Goal: Use online tool/utility: Utilize a website feature to perform a specific function

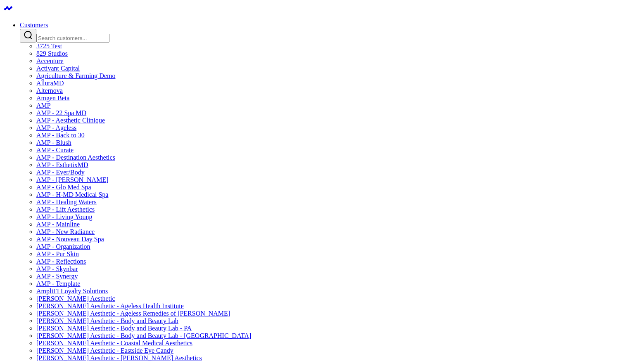
click at [109, 34] on input "Search customers input" at bounding box center [72, 38] width 73 height 9
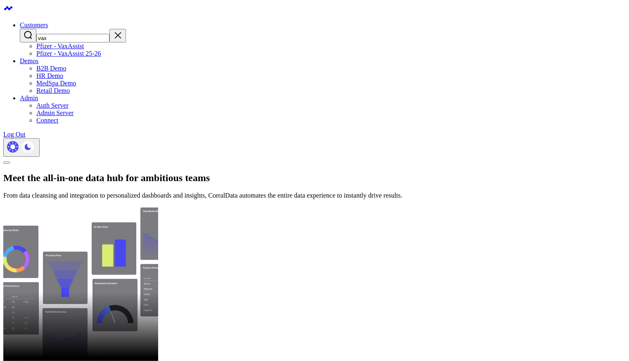
type input "vax"
click at [101, 57] on link "Pfizer - VaxAssist 25-26" at bounding box center [68, 53] width 65 height 7
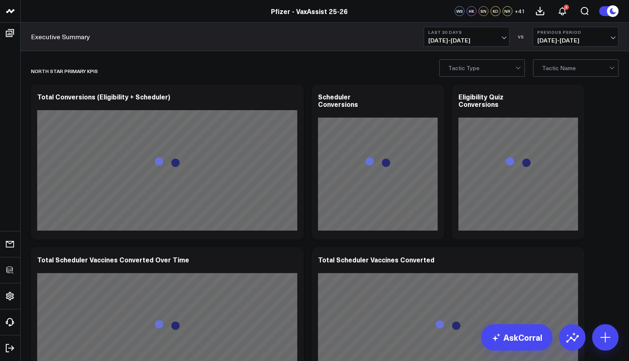
click at [488, 33] on b "Last 30 Days" at bounding box center [466, 32] width 77 height 5
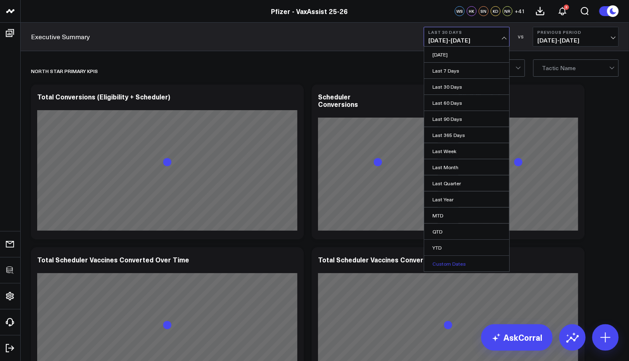
click at [445, 265] on link "Custom Dates" at bounding box center [466, 264] width 85 height 16
select select "7"
select select "2025"
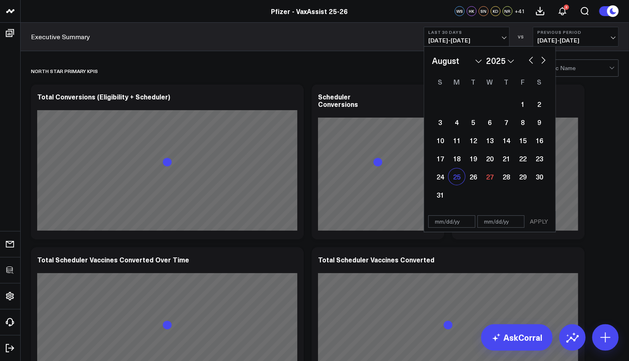
click at [455, 179] on div "25" at bounding box center [456, 176] width 17 height 17
type input "08/25/25"
select select "7"
select select "2025"
click at [455, 179] on div "25" at bounding box center [456, 176] width 17 height 17
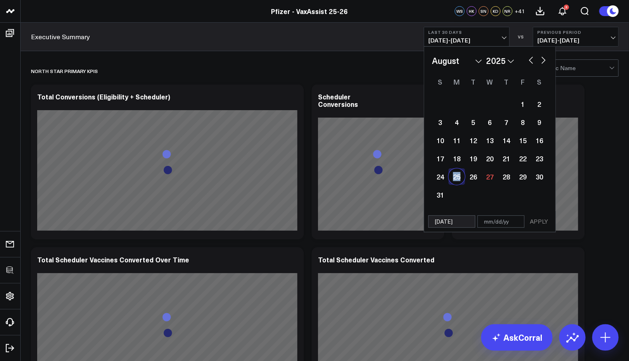
type input "08/25/25"
select select "7"
select select "2025"
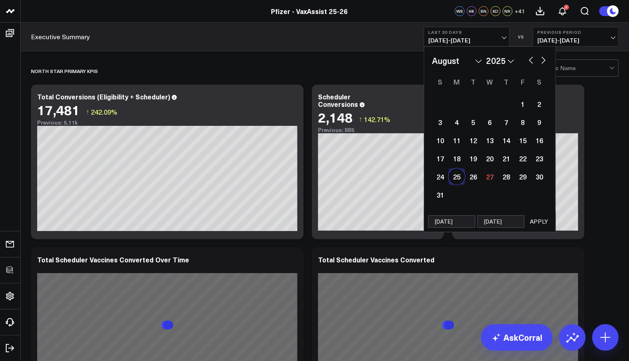
click at [537, 223] on button "APPLY" at bounding box center [538, 222] width 25 height 12
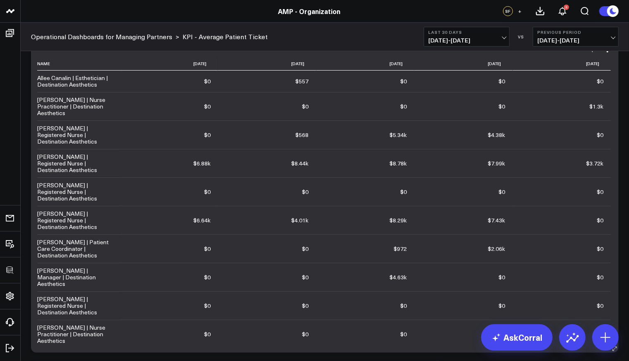
scroll to position [39, 0]
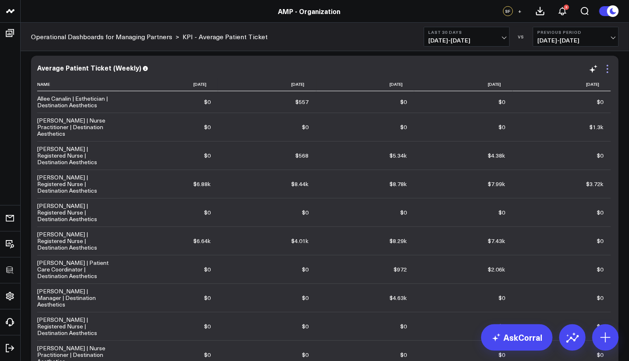
click at [608, 71] on icon at bounding box center [607, 72] width 2 height 2
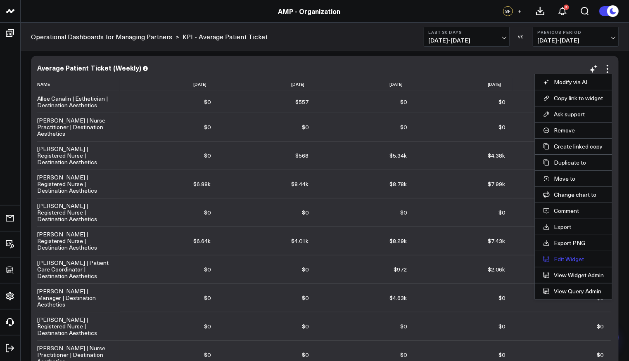
click at [565, 256] on button "Edit Widget" at bounding box center [573, 259] width 61 height 7
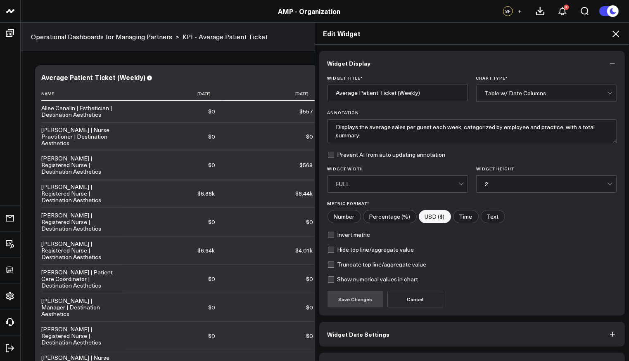
click at [377, 355] on button "Widget Query" at bounding box center [472, 365] width 306 height 25
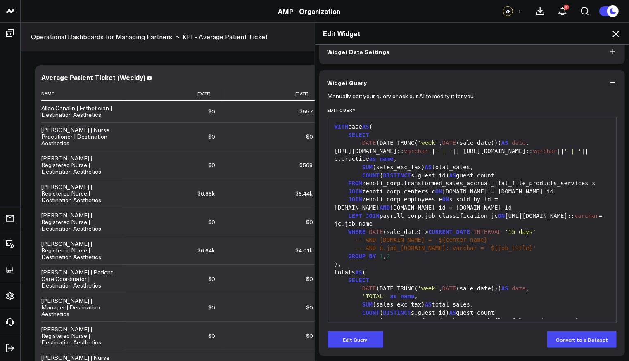
click at [619, 39] on div "Edit Widget" at bounding box center [472, 34] width 314 height 22
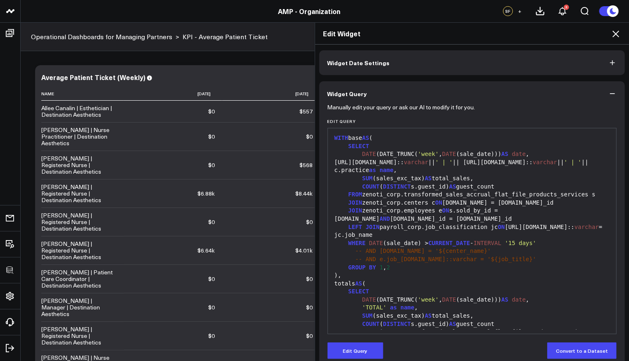
click at [613, 34] on icon at bounding box center [616, 34] width 10 height 10
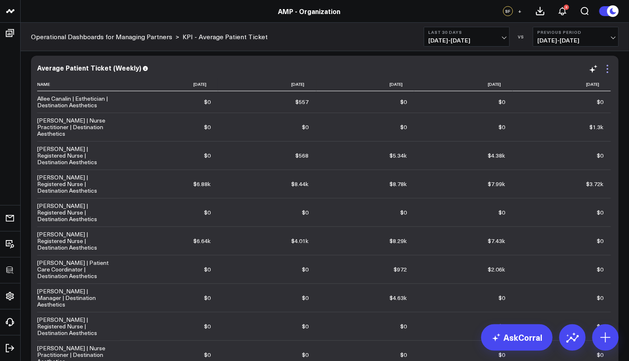
click at [607, 68] on icon at bounding box center [607, 69] width 2 height 2
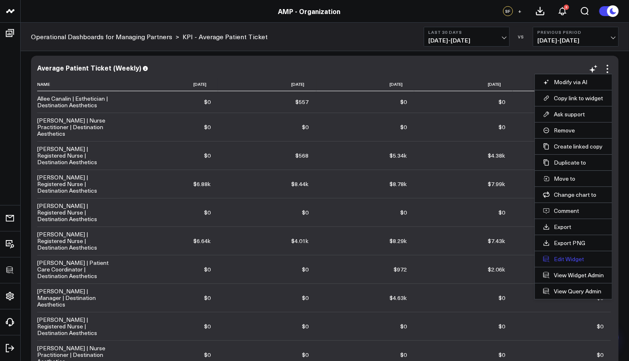
click at [561, 256] on button "Edit Widget" at bounding box center [573, 259] width 61 height 7
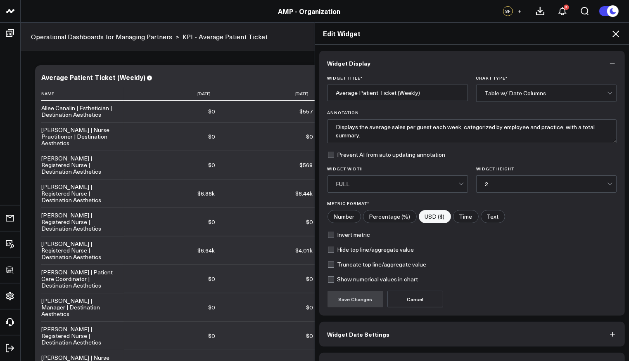
click at [463, 357] on button "Widget Query" at bounding box center [472, 365] width 306 height 25
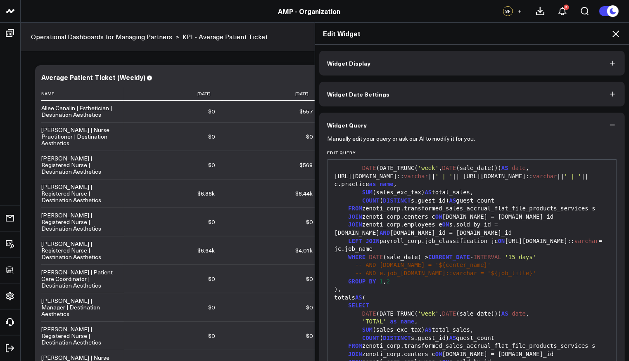
scroll to position [29, 0]
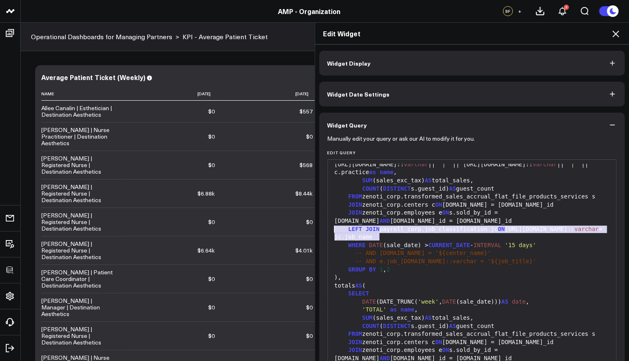
drag, startPoint x: 422, startPoint y: 234, endPoint x: 331, endPoint y: 229, distance: 91.0
click at [332, 229] on div "LEFT JOIN payroll_corp.job_classification jc ON e.job_info.name:: varchar = jc.…" at bounding box center [472, 233] width 280 height 16
copy div "LEFT JOIN payroll_corp.job_classification jc ON e.job_info.name:: varchar = jc.…"
drag, startPoint x: 463, startPoint y: 246, endPoint x: 460, endPoint y: 249, distance: 4.4
click at [461, 247] on span "CURRENT_DATE" at bounding box center [449, 245] width 42 height 7
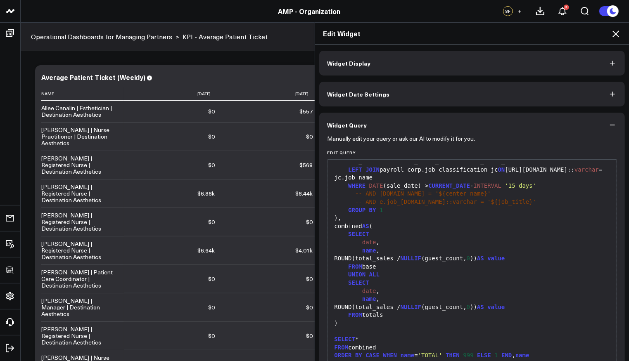
scroll to position [43, 0]
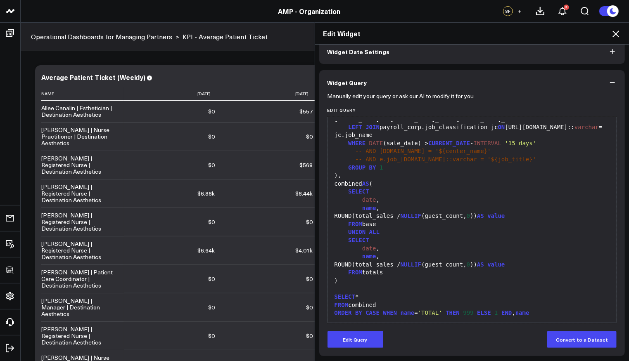
drag, startPoint x: 373, startPoint y: 333, endPoint x: 396, endPoint y: 301, distance: 39.6
click at [373, 333] on button "Edit Query" at bounding box center [355, 340] width 56 height 17
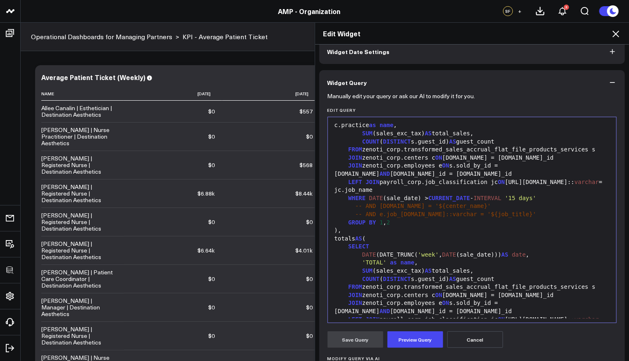
scroll to position [0, 0]
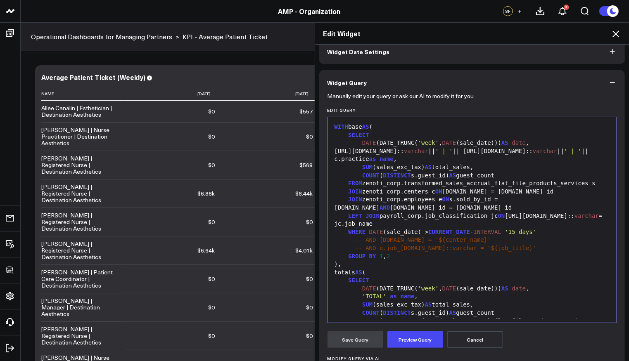
click at [425, 226] on div "LEFT JOIN payroll_corp.job_classification jc ON e.job_info.name:: varchar = jc.…" at bounding box center [472, 220] width 280 height 16
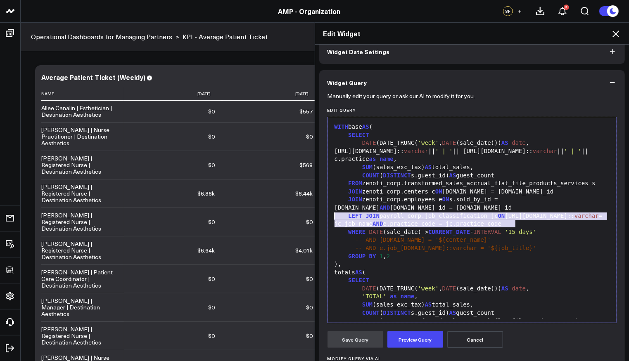
drag, startPoint x: 515, startPoint y: 224, endPoint x: 288, endPoint y: 215, distance: 226.8
click at [288, 215] on div "Edit Widget Widget Display Widget Date Settings Widget Query Manually edit your…" at bounding box center [314, 191] width 629 height 339
copy div "LEFT JOIN payroll_corp.job_classification jc ON e.job_info.name:: varchar = jc.…"
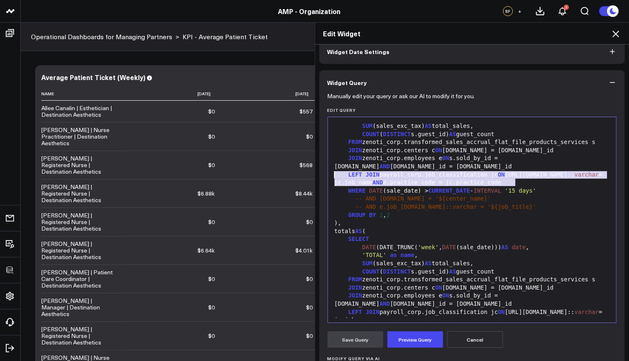
scroll to position [59, 0]
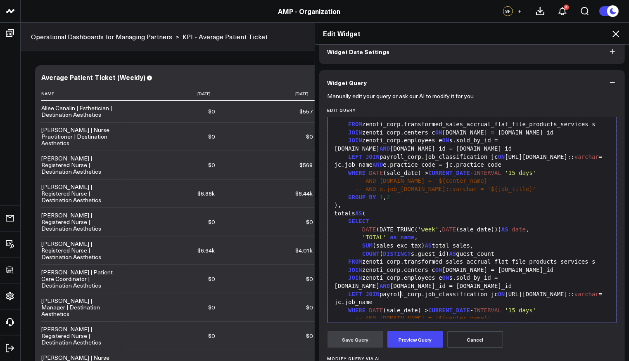
click at [396, 292] on div "LEFT JOIN payroll_corp.job_classification jc ON e.job_info.name:: varchar = jc.…" at bounding box center [472, 299] width 280 height 16
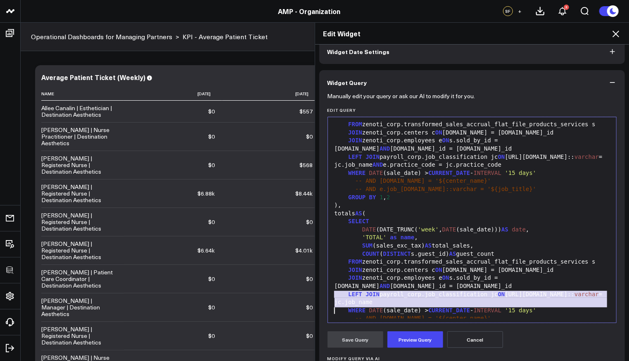
click at [396, 292] on div "LEFT JOIN payroll_corp.job_classification jc ON e.job_info.name:: varchar = jc.…" at bounding box center [472, 299] width 280 height 16
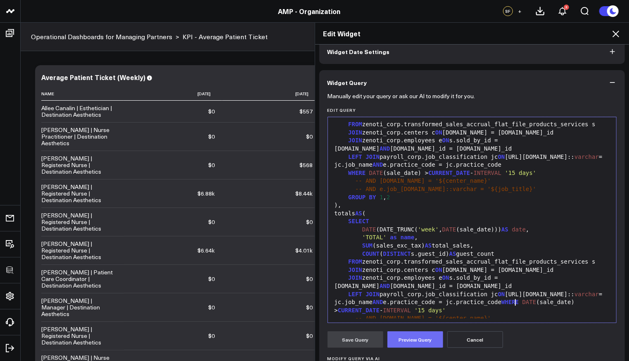
click at [412, 340] on button "Preview Query" at bounding box center [415, 340] width 56 height 17
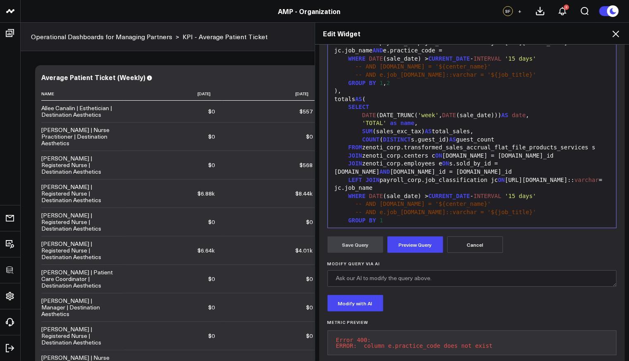
scroll to position [0, 0]
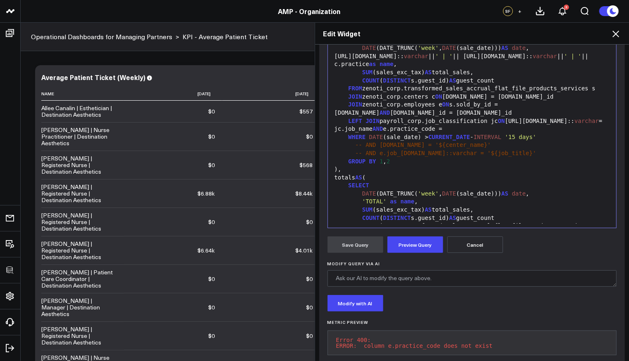
click at [459, 140] on div "WHERE DATE (sale_date) > CURRENT_DATE - INTERVAL '15 days'" at bounding box center [472, 137] width 280 height 8
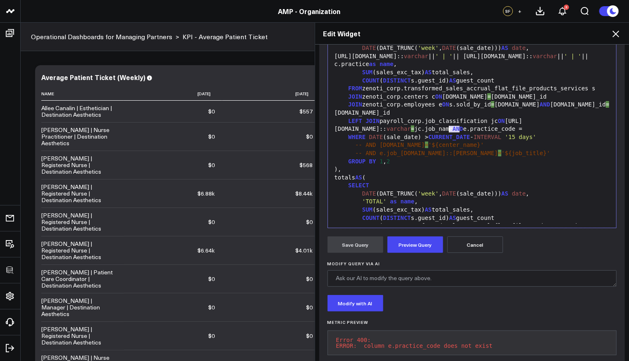
drag, startPoint x: 461, startPoint y: 131, endPoint x: 439, endPoint y: 130, distance: 21.5
click at [439, 130] on div "LEFT JOIN payroll_corp.job_classification jc ON e.job_info.name:: varchar = jc.…" at bounding box center [472, 125] width 280 height 16
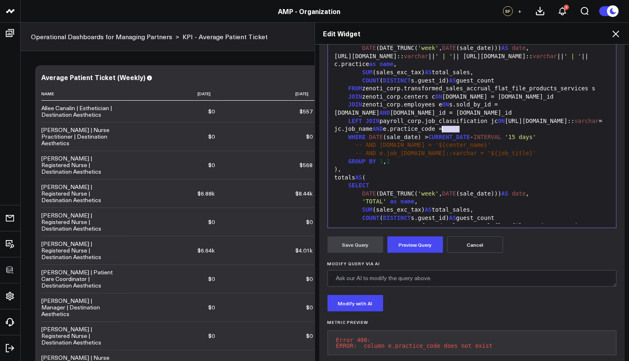
click at [438, 130] on div "LEFT JOIN payroll_corp.job_classification jc ON e.job_info.name:: varchar = jc.…" at bounding box center [472, 125] width 280 height 16
drag, startPoint x: 446, startPoint y: 129, endPoint x: 428, endPoint y: 131, distance: 18.3
click at [428, 131] on div "LEFT JOIN payroll_corp.job_classification jc ON e.job_info.name:: varchar = jc.…" at bounding box center [472, 125] width 280 height 16
click at [471, 128] on div "LEFT JOIN payroll_corp.job_classification jc ON e.job_info.name:: varchar = jc.…" at bounding box center [472, 125] width 280 height 16
click at [434, 129] on div "LEFT JOIN payroll_corp.job_classification jc ON e.job_info.name:: varchar = jc.…" at bounding box center [472, 125] width 280 height 16
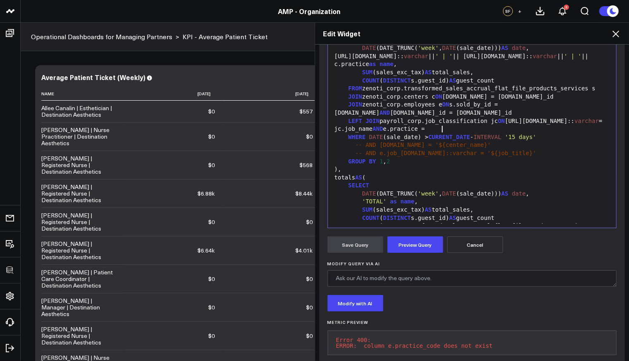
click at [464, 126] on div "LEFT JOIN payroll_corp.job_classification jc ON e.job_info.name:: varchar = jc.…" at bounding box center [472, 125] width 280 height 16
click at [423, 248] on button "Preview Query" at bounding box center [415, 245] width 56 height 17
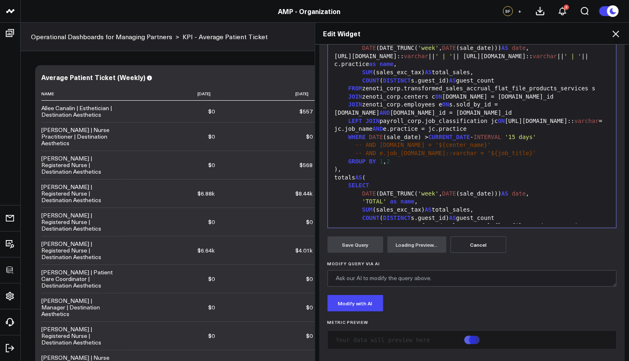
click at [423, 126] on div "LEFT JOIN payroll_corp.job_classification jc ON e.job_info.name:: varchar = jc.…" at bounding box center [472, 125] width 280 height 16
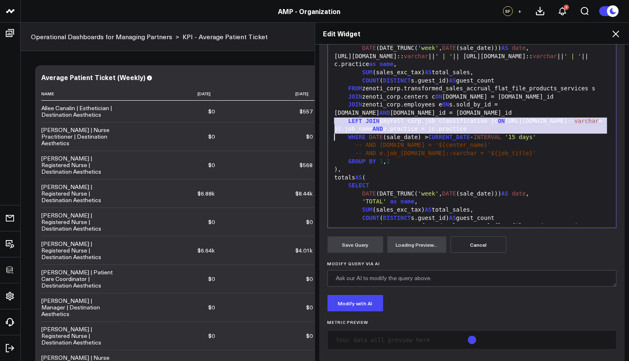
copy div "LEFT JOIN payroll_corp.job_classification jc ON e.job_info.name:: varchar = jc.…"
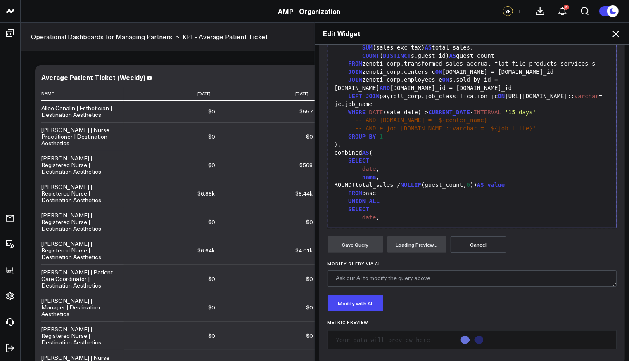
scroll to position [156, 0]
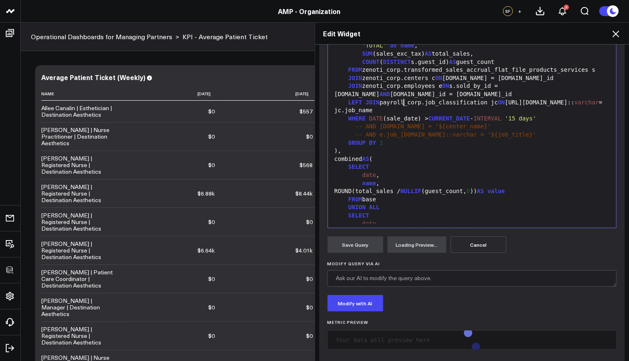
click at [400, 103] on div "LEFT JOIN payroll_corp.job_classification jc ON e.job_info.name:: varchar = jc.…" at bounding box center [472, 107] width 280 height 16
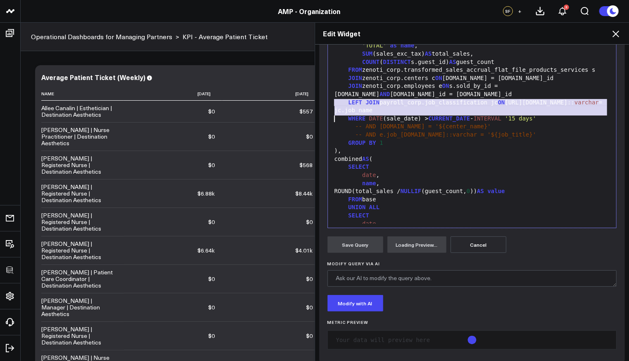
click at [400, 103] on div "LEFT JOIN payroll_corp.job_classification jc ON e.job_info.name:: varchar = jc.…" at bounding box center [472, 107] width 280 height 16
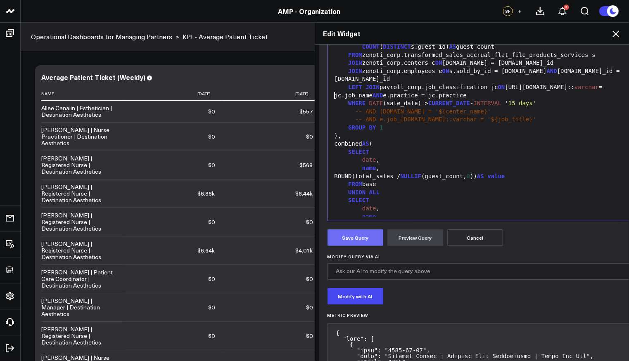
scroll to position [148, 0]
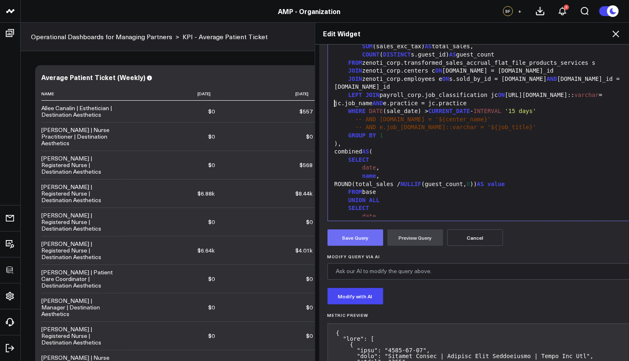
click at [353, 238] on button "Save Query" at bounding box center [355, 238] width 56 height 17
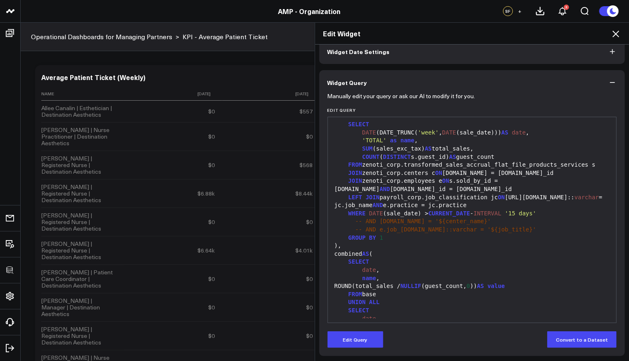
click at [479, 194] on div "LEFT JOIN payroll_corp.job_classification jc ON e.job_info.name:: varchar = jc.…" at bounding box center [472, 202] width 280 height 16
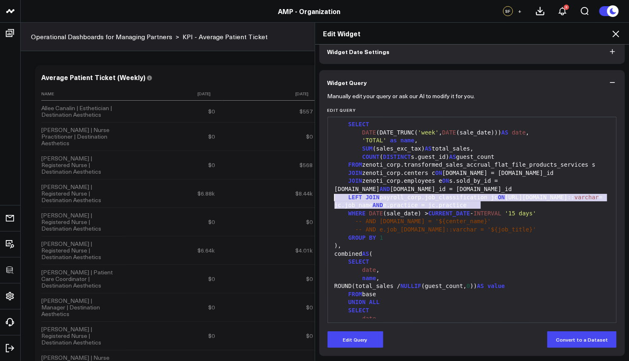
drag, startPoint x: 499, startPoint y: 204, endPoint x: 314, endPoint y: 199, distance: 185.0
click at [315, 199] on div "Widget Display Widget Date Settings Widget Query Manually edit your query or as…" at bounding box center [472, 203] width 314 height 317
copy div "LEFT JOIN payroll_corp.job_classification jc ON e.job_info.name:: varchar = jc.…"
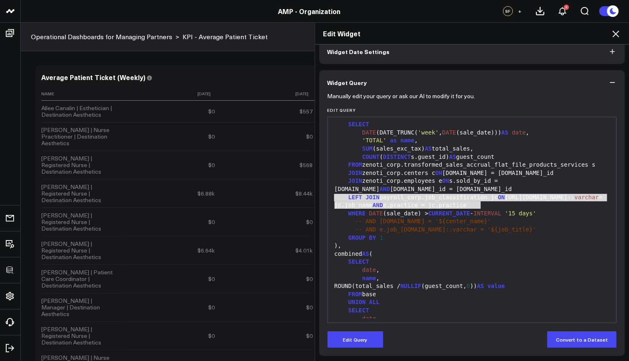
drag, startPoint x: 613, startPoint y: 34, endPoint x: 593, endPoint y: 40, distance: 20.2
click at [613, 34] on icon at bounding box center [616, 34] width 10 height 10
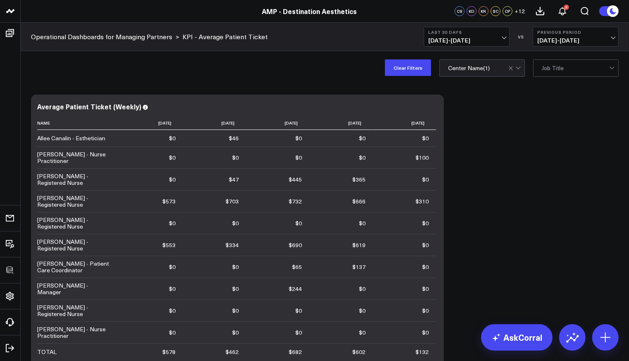
scroll to position [11, 0]
click at [433, 106] on icon at bounding box center [433, 108] width 10 height 10
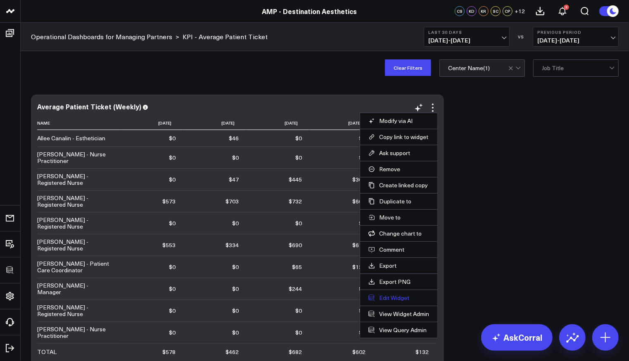
click at [387, 295] on button "Edit Widget" at bounding box center [398, 297] width 61 height 7
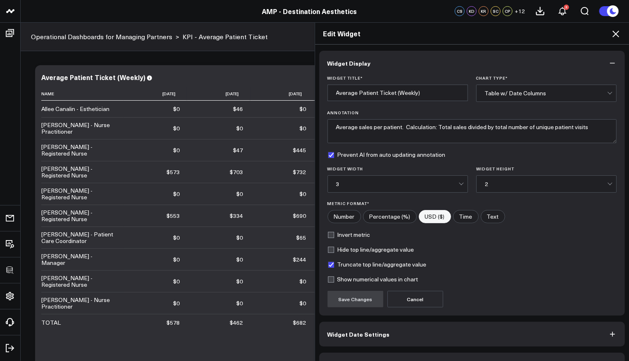
click at [427, 356] on button "Widget Query" at bounding box center [472, 365] width 306 height 25
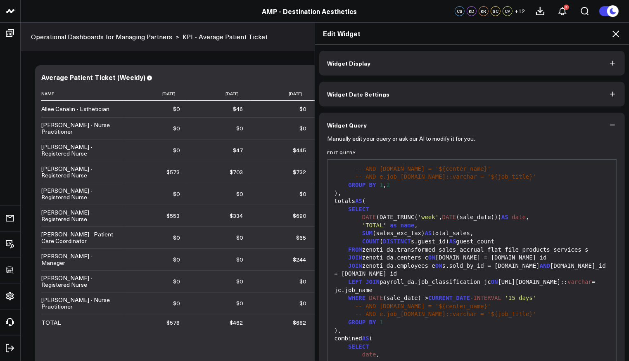
scroll to position [7, 0]
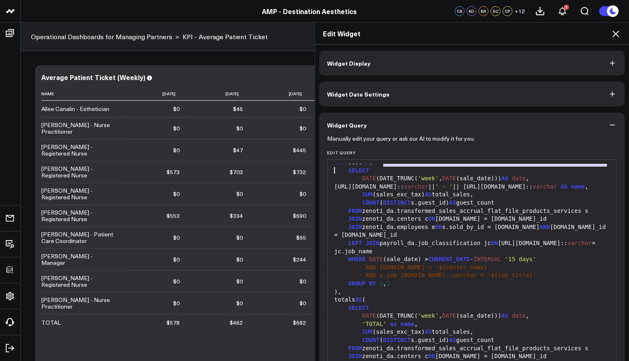
click at [618, 36] on icon at bounding box center [615, 34] width 7 height 7
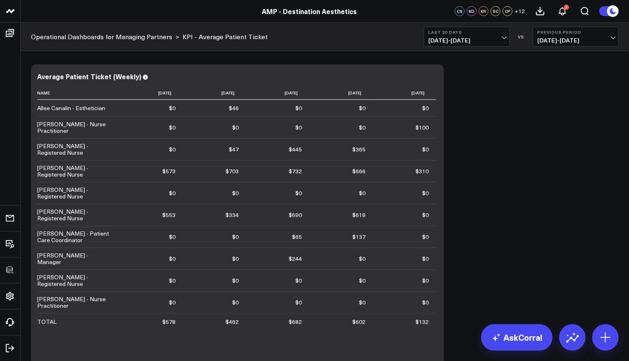
scroll to position [25, 0]
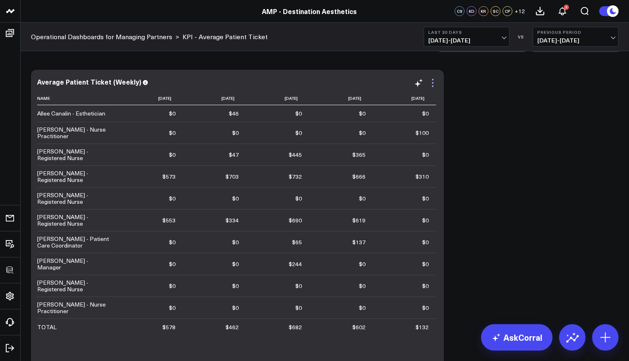
click at [432, 85] on icon at bounding box center [433, 83] width 10 height 10
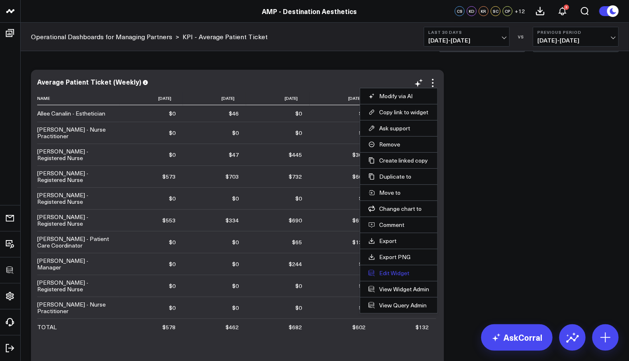
click at [387, 270] on button "Edit Widget" at bounding box center [398, 273] width 61 height 7
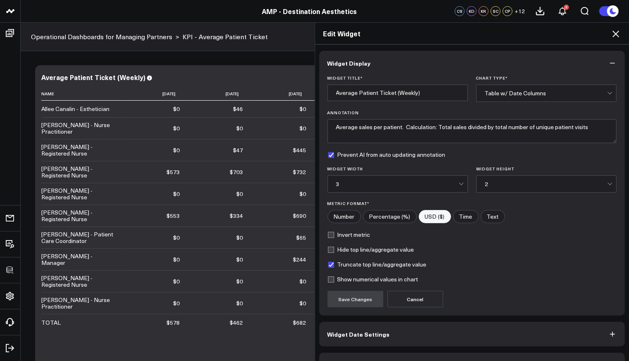
click at [385, 358] on button "Widget Query" at bounding box center [472, 365] width 306 height 25
